Goal: Understand process/instructions: Learn how to perform a task or action

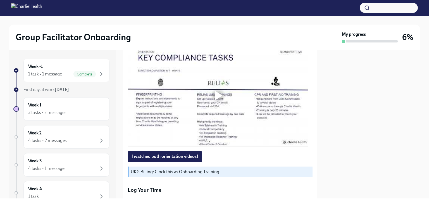
scroll to position [351, 0]
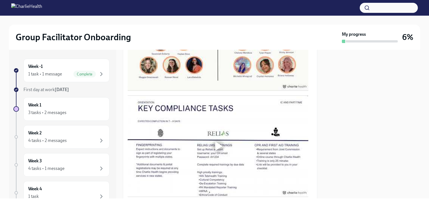
click at [217, 138] on div at bounding box center [218, 146] width 18 height 18
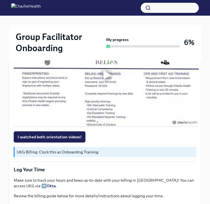
scroll to position [428, 0]
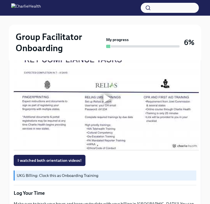
click at [108, 105] on div at bounding box center [106, 98] width 18 height 18
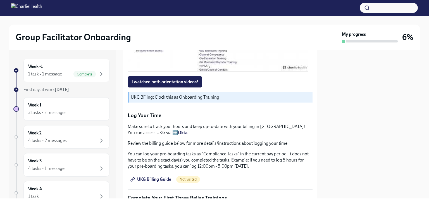
scroll to position [378, 0]
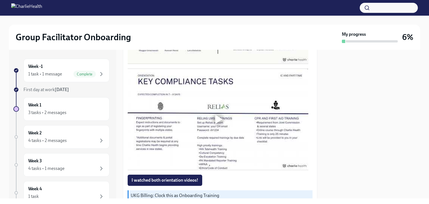
click at [211, 126] on div at bounding box center [218, 119] width 181 height 102
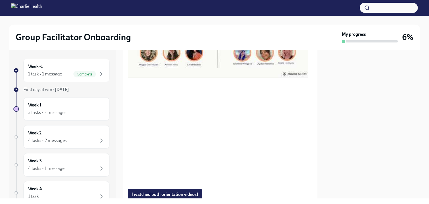
scroll to position [417, 0]
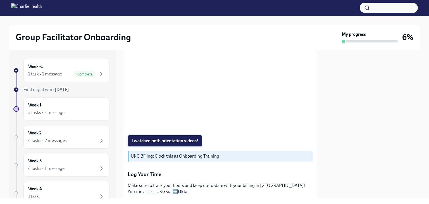
click at [169, 139] on span "I watched both orientation videos!" at bounding box center [164, 141] width 67 height 6
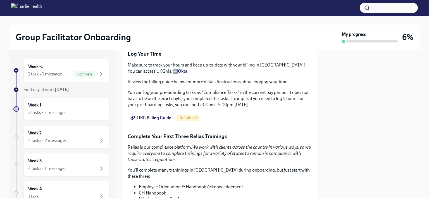
scroll to position [537, 0]
click at [191, 116] on span "Not visited" at bounding box center [188, 118] width 24 height 4
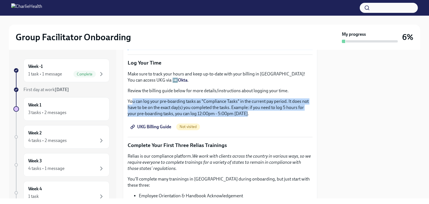
drag, startPoint x: 253, startPoint y: 114, endPoint x: 133, endPoint y: 97, distance: 122.1
click at [264, 113] on p "You can log your pre-boarding tasks as "Compliance Tasks" in the current pay pe…" at bounding box center [220, 107] width 185 height 18
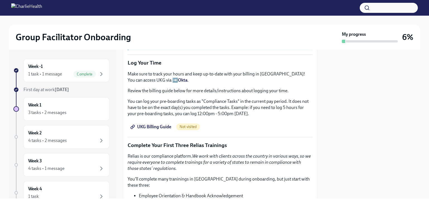
click at [153, 124] on span "UKG Billing Guide" at bounding box center [151, 127] width 40 height 6
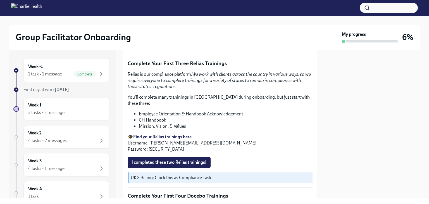
scroll to position [614, 0]
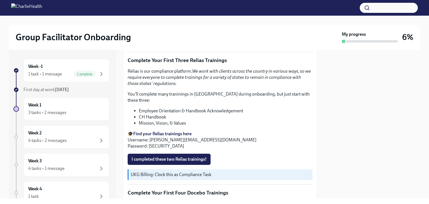
click at [171, 131] on strong "Find your Relias trainings here" at bounding box center [162, 133] width 58 height 5
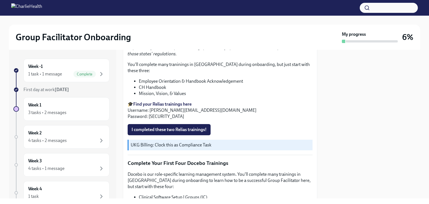
scroll to position [643, 0]
click at [182, 127] on span "I completed these two Relias trainings!" at bounding box center [168, 130] width 75 height 6
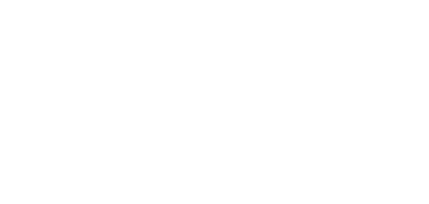
click at [151, 49] on div at bounding box center [214, 102] width 429 height 204
click at [159, 52] on div at bounding box center [214, 102] width 429 height 204
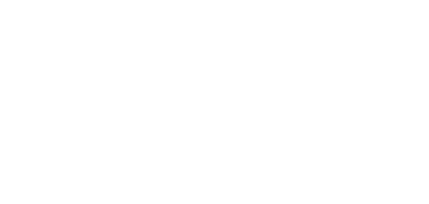
click at [123, 106] on div at bounding box center [214, 102] width 429 height 204
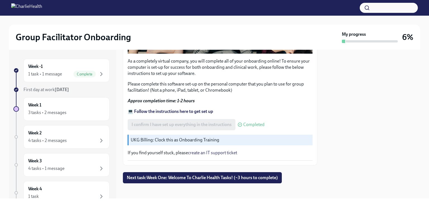
scroll to position [187, 0]
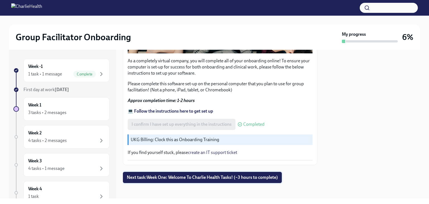
click at [171, 174] on span "Next task : Week One: Welcome To Charlie Health Tasks! (~3 hours to complete)" at bounding box center [202, 177] width 151 height 6
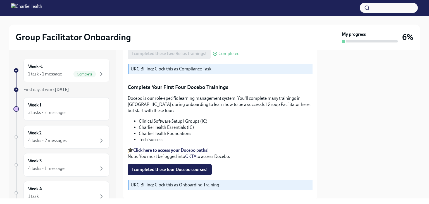
scroll to position [724, 0]
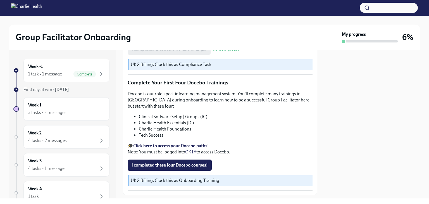
click at [195, 143] on strong "Click here to access your Docebo paths!" at bounding box center [171, 145] width 76 height 5
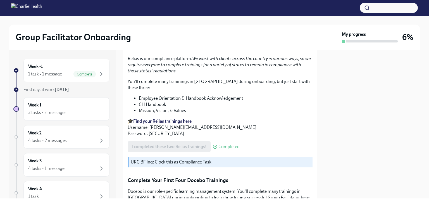
scroll to position [623, 0]
